Goal: Task Accomplishment & Management: Use online tool/utility

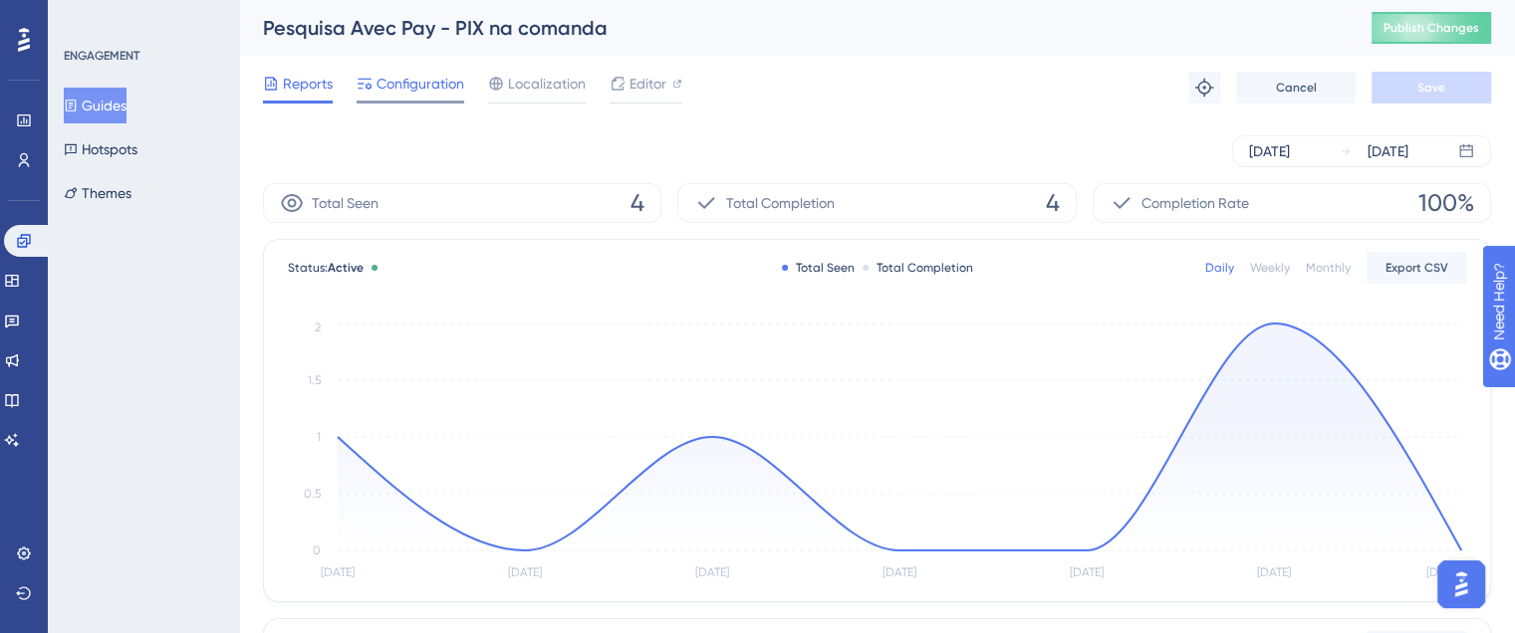
click at [399, 87] on span "Configuration" at bounding box center [421, 84] width 88 height 24
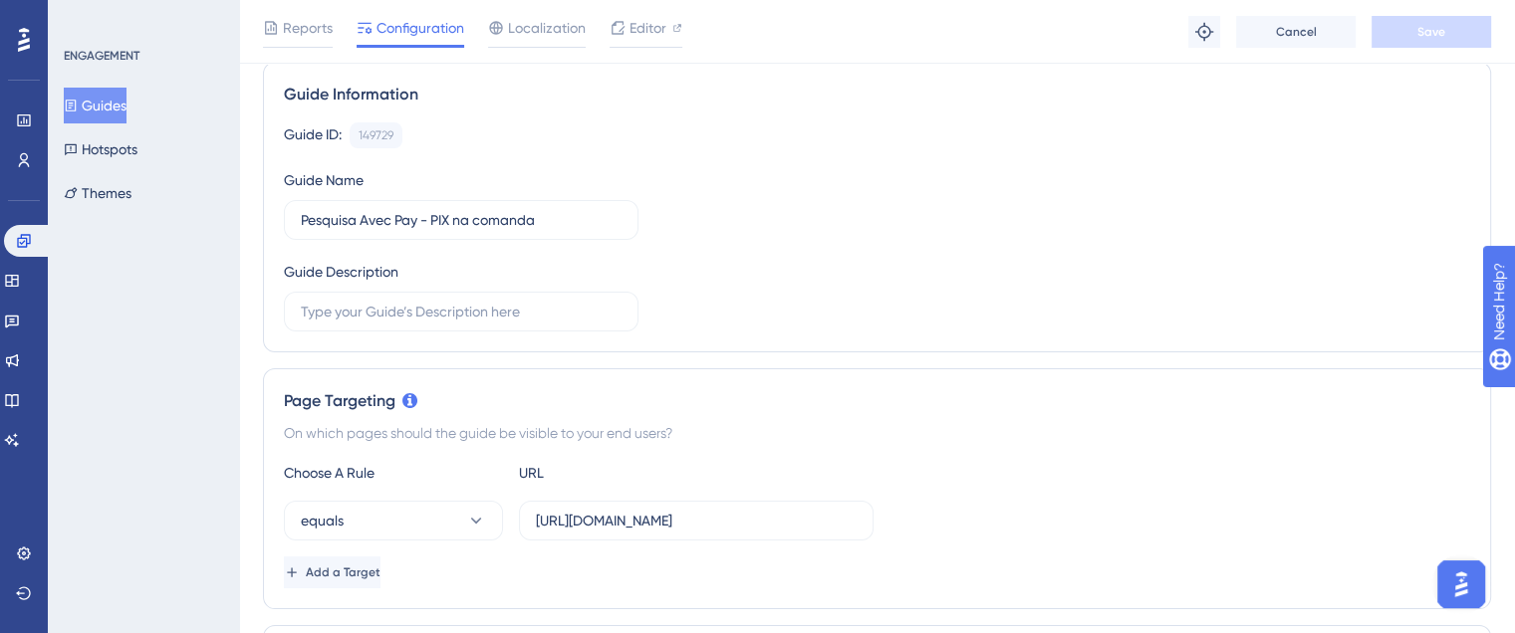
scroll to position [299, 0]
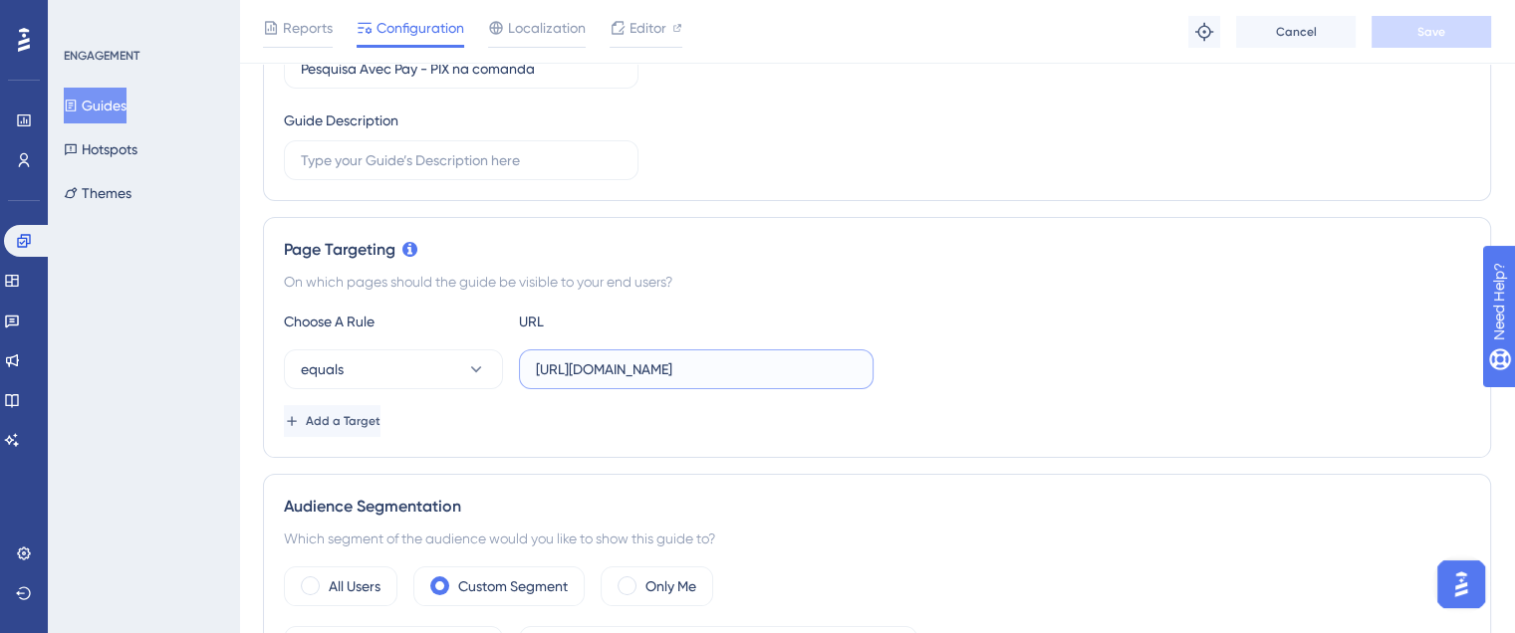
click at [626, 359] on input "https://admin.avec.beauty/admin/financeiro/avecpay" at bounding box center [696, 370] width 321 height 22
click at [721, 373] on input "https://admin.avec.beauty/admin/financeiro/avecpay" at bounding box center [696, 370] width 321 height 22
paste input "agenda"
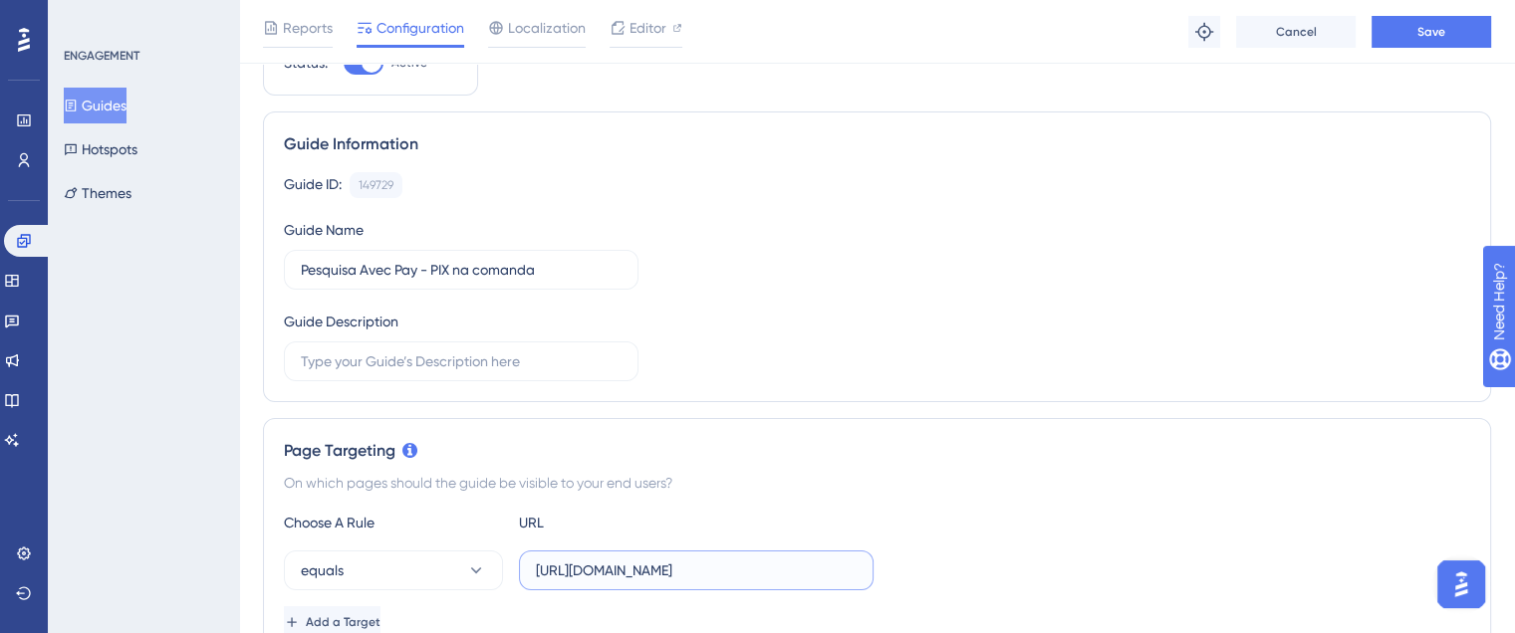
scroll to position [0, 0]
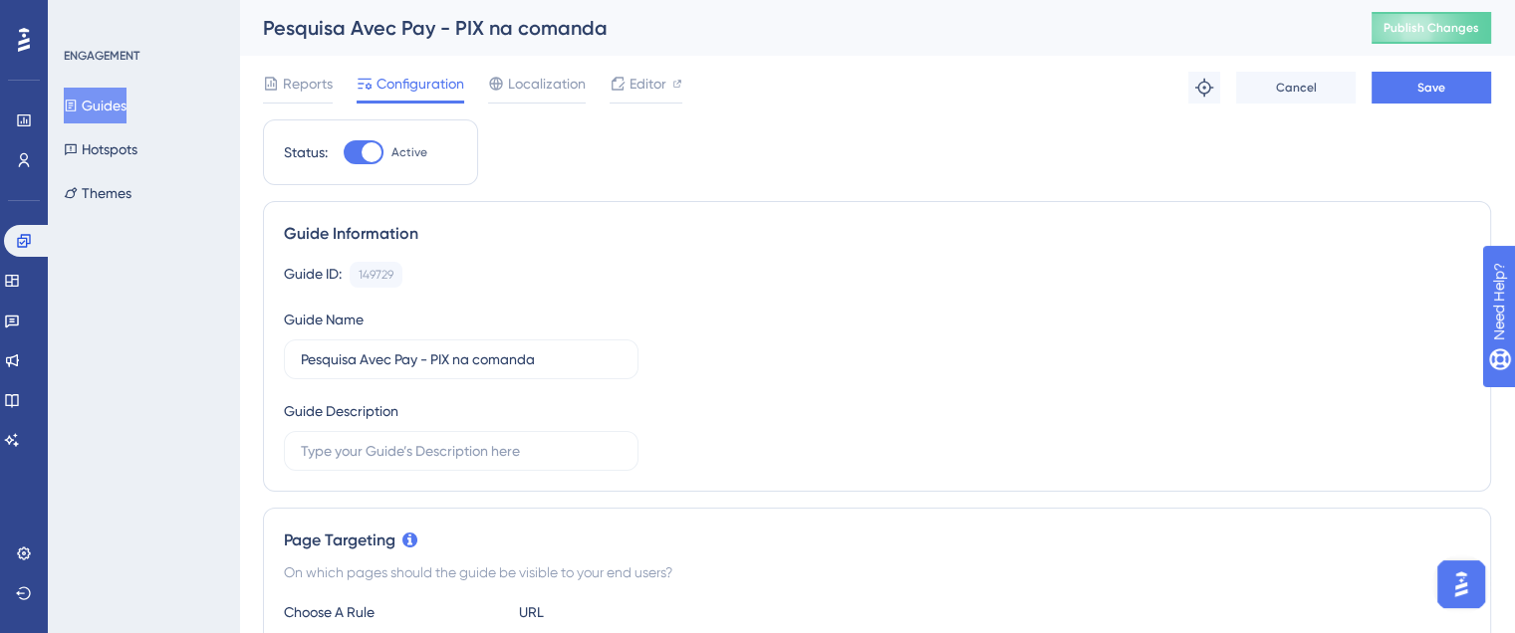
type input "https://admin.avec.beauty/admin/agenda"
click at [648, 89] on span "Editor" at bounding box center [648, 84] width 37 height 24
click at [1430, 92] on span "Save" at bounding box center [1431, 88] width 28 height 16
click at [1447, 20] on span "Publish Changes" at bounding box center [1432, 28] width 96 height 16
click at [100, 101] on button "Guides" at bounding box center [95, 106] width 63 height 36
